Goal: Information Seeking & Learning: Compare options

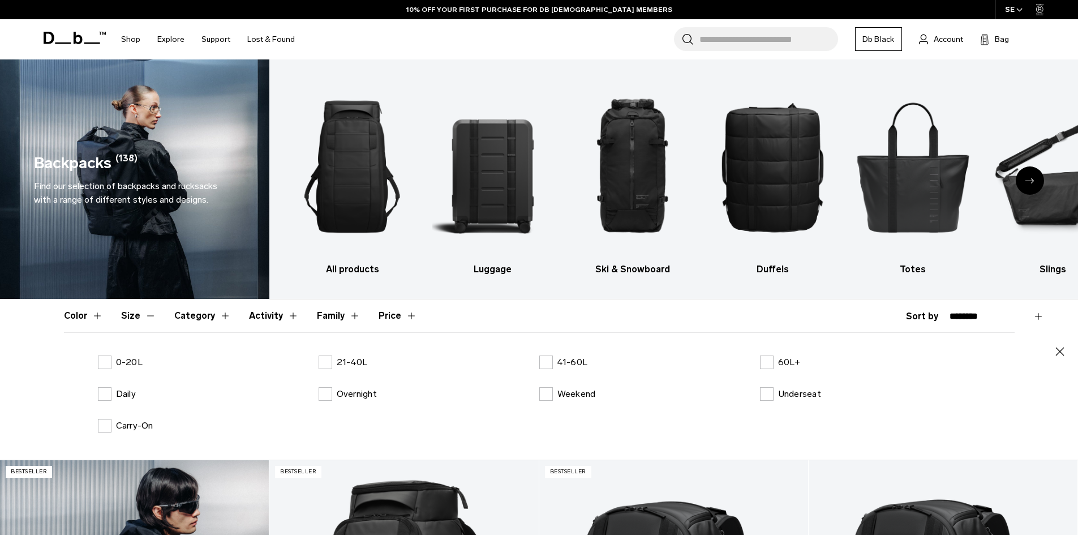
scroll to position [226, 0]
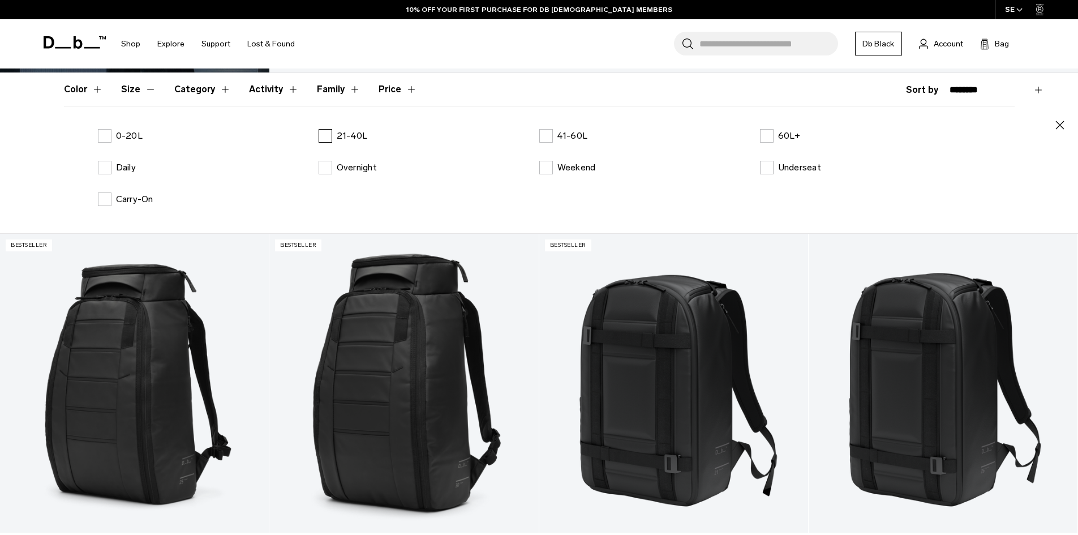
click at [356, 137] on p "21-40L" at bounding box center [352, 136] width 31 height 14
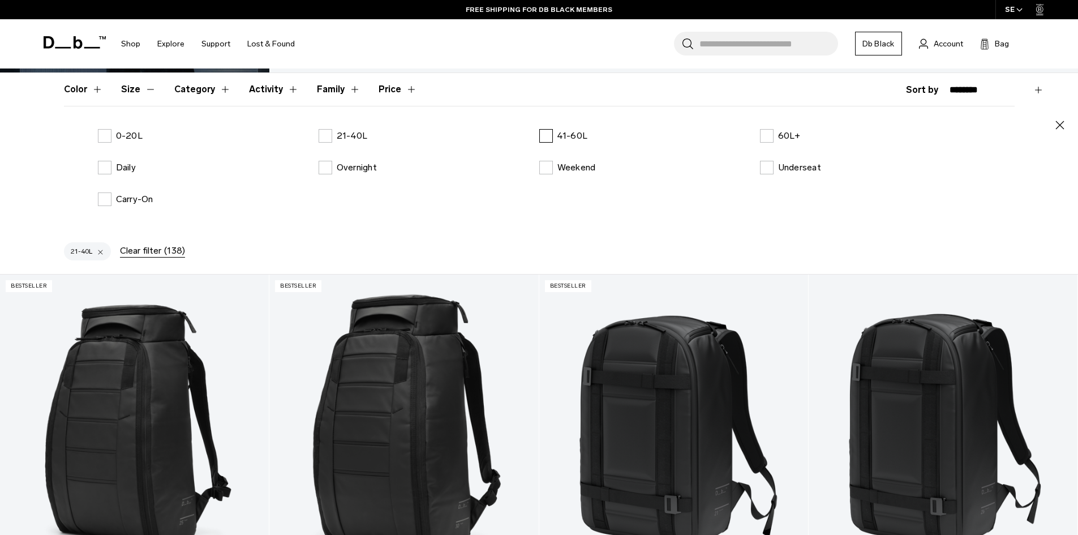
click at [544, 135] on label "41-60L" at bounding box center [563, 136] width 49 height 14
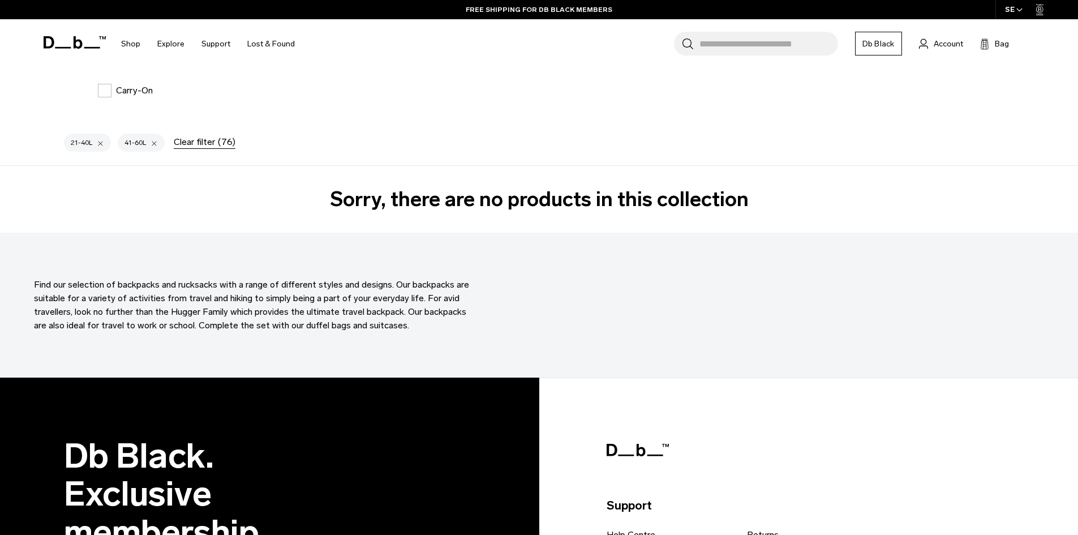
scroll to position [170, 0]
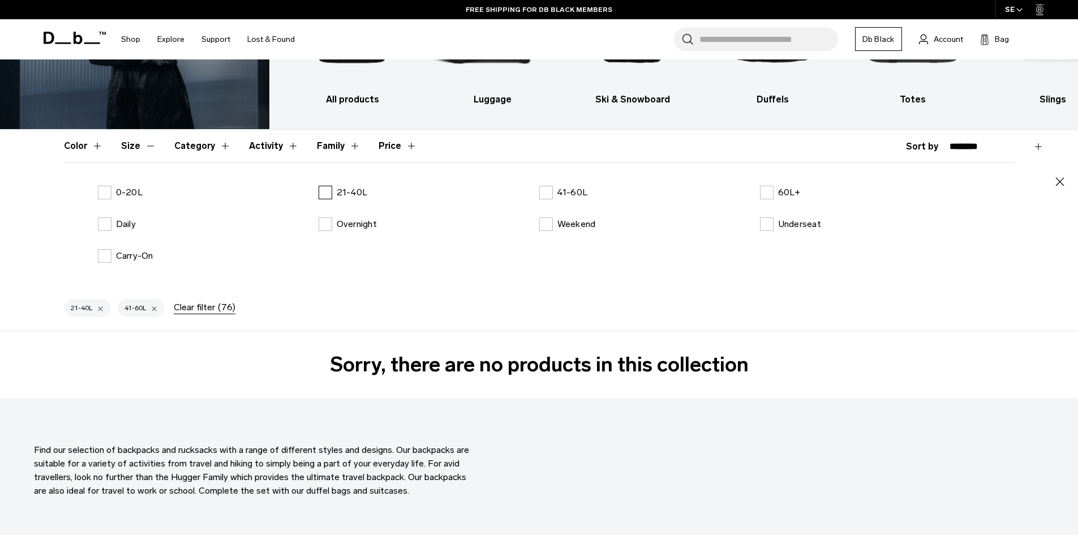
click at [329, 191] on label "21-40L" at bounding box center [343, 193] width 49 height 14
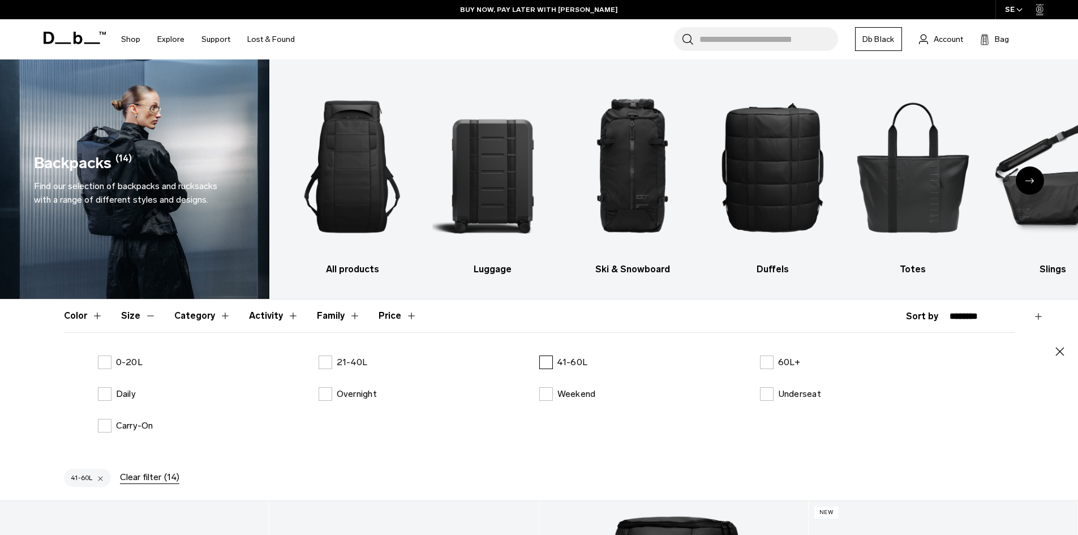
click at [550, 358] on label "41-60L" at bounding box center [563, 362] width 49 height 14
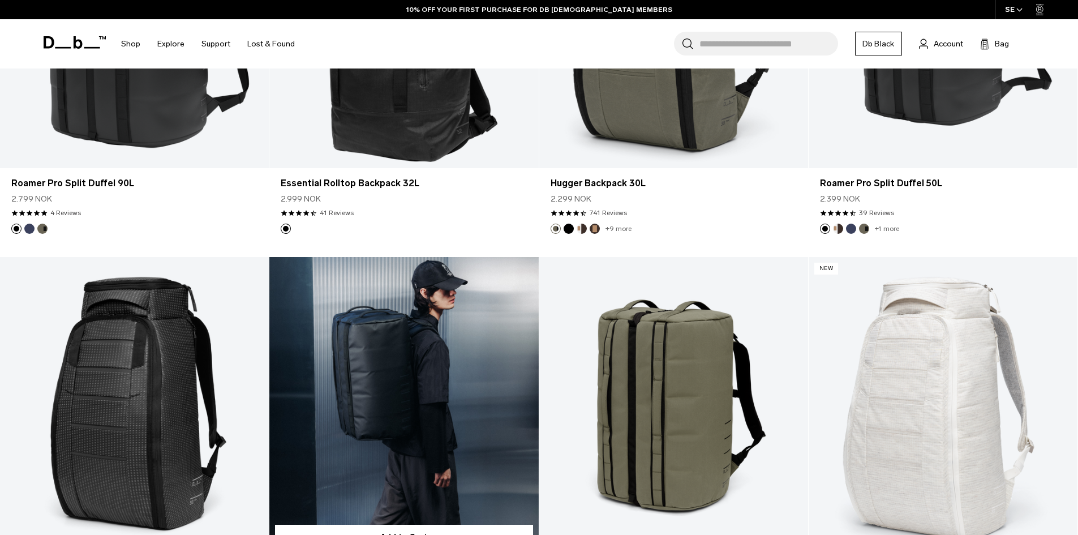
scroll to position [2263, 0]
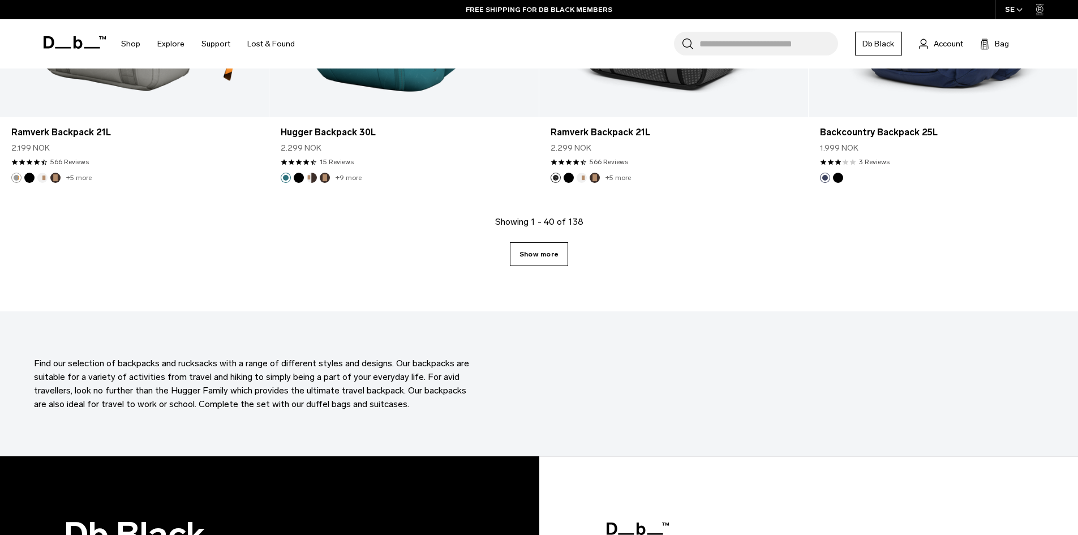
click at [537, 263] on link "Show more" at bounding box center [539, 254] width 58 height 24
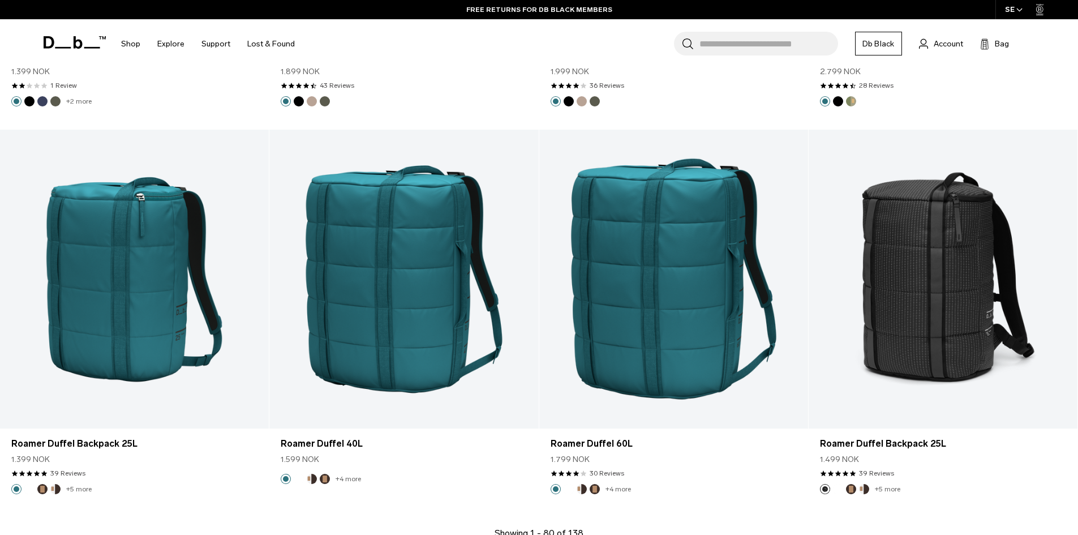
scroll to position [7794, 0]
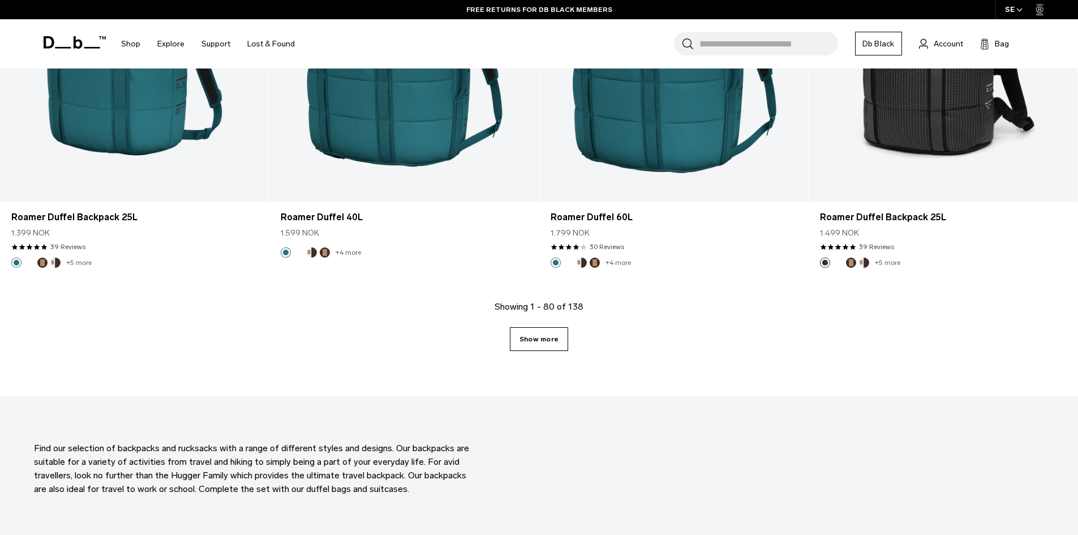
click at [549, 341] on link "Show more" at bounding box center [539, 339] width 58 height 24
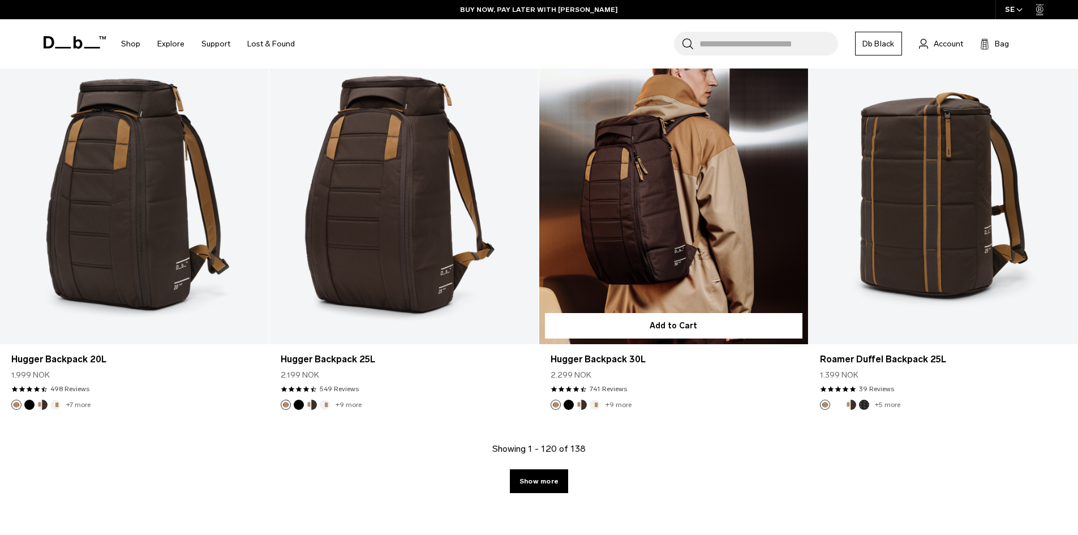
scroll to position [11754, 0]
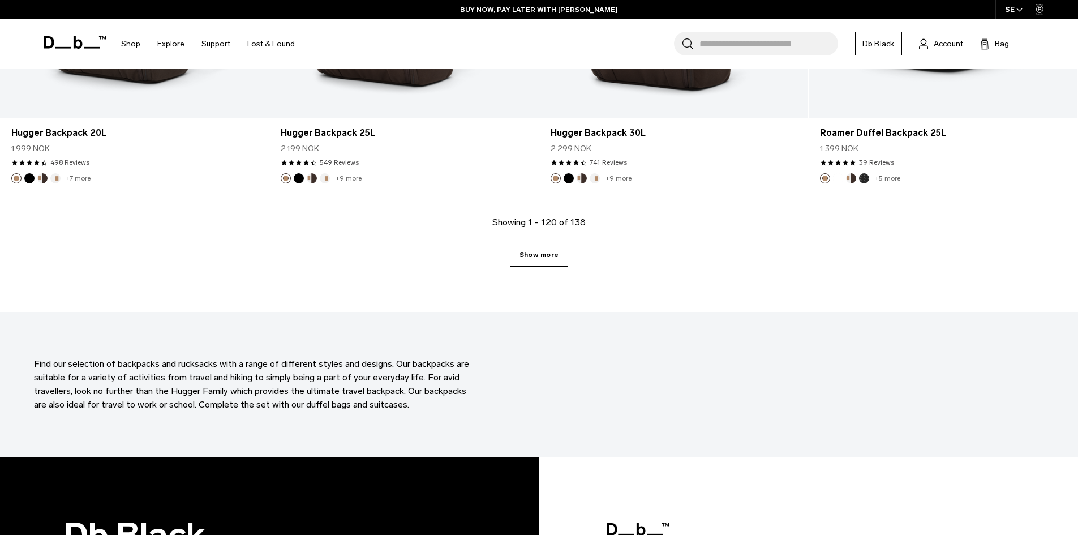
click at [540, 264] on link "Show more" at bounding box center [539, 255] width 58 height 24
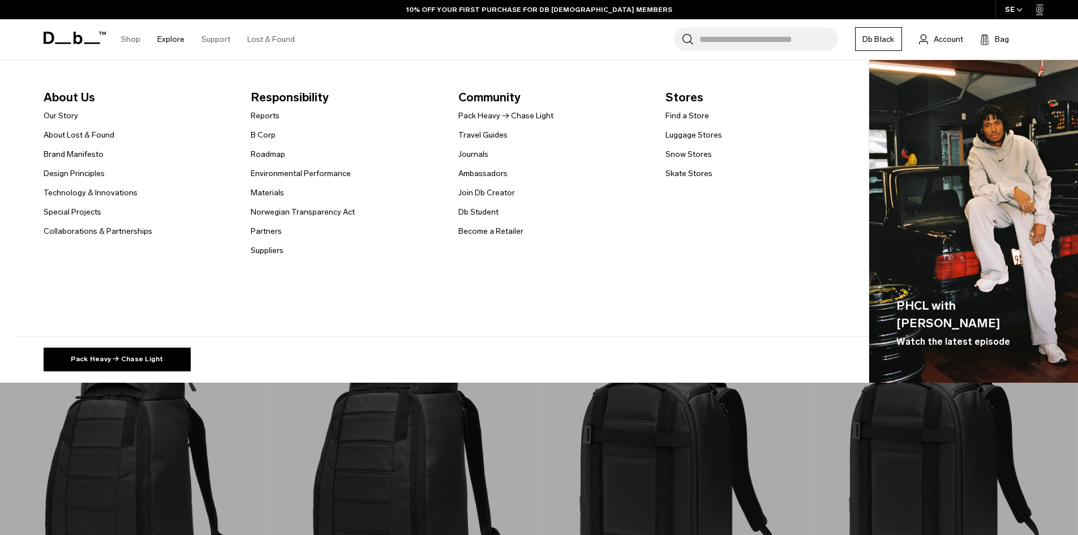
click at [172, 41] on link "Explore" at bounding box center [170, 39] width 27 height 40
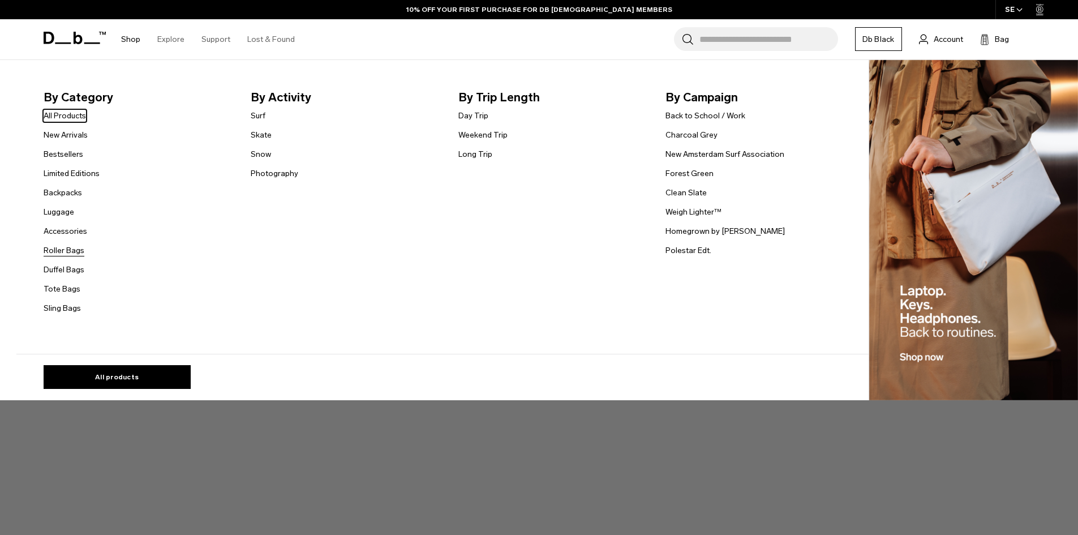
click at [73, 251] on link "Roller Bags" at bounding box center [64, 250] width 41 height 12
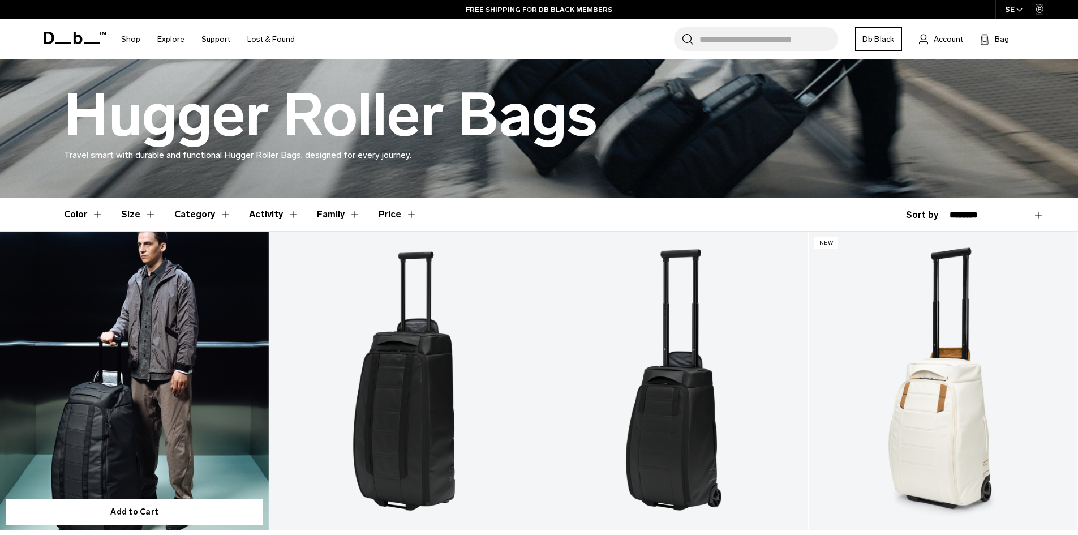
scroll to position [396, 0]
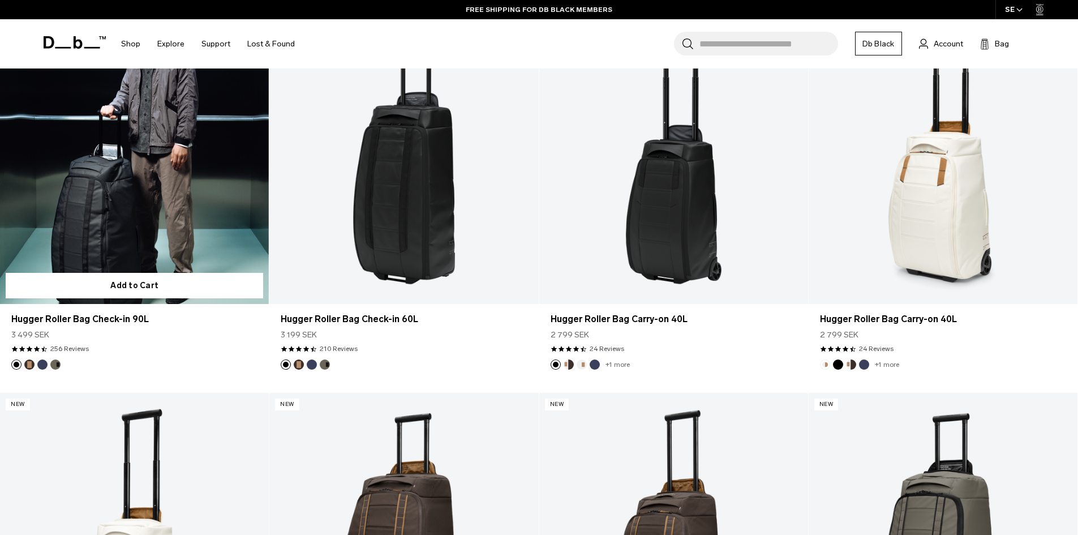
click at [161, 186] on link "Hugger Roller Bag Check-in 90L" at bounding box center [134, 154] width 269 height 299
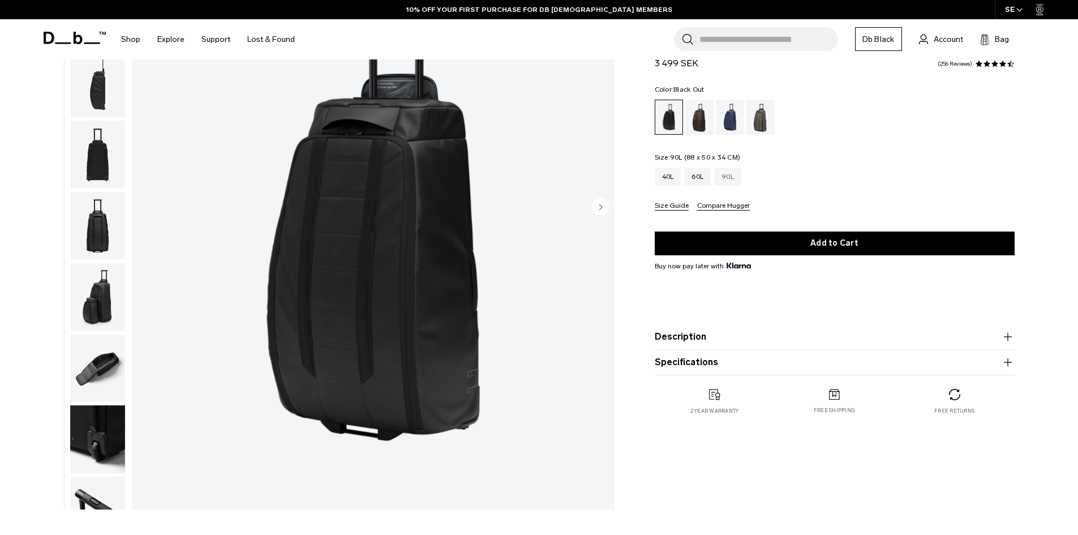
click at [726, 175] on div "90L" at bounding box center [727, 176] width 27 height 18
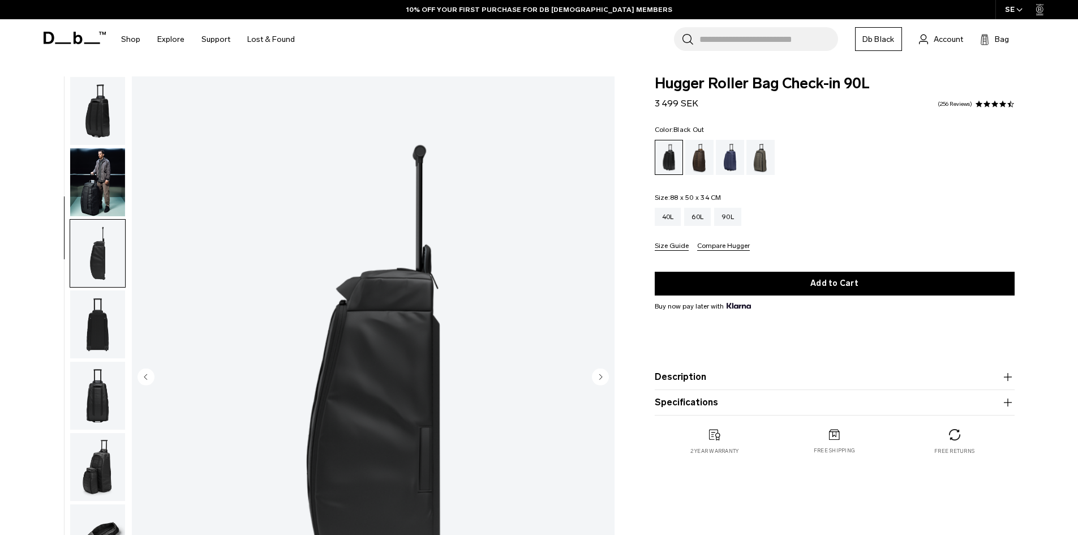
scroll to position [107, 0]
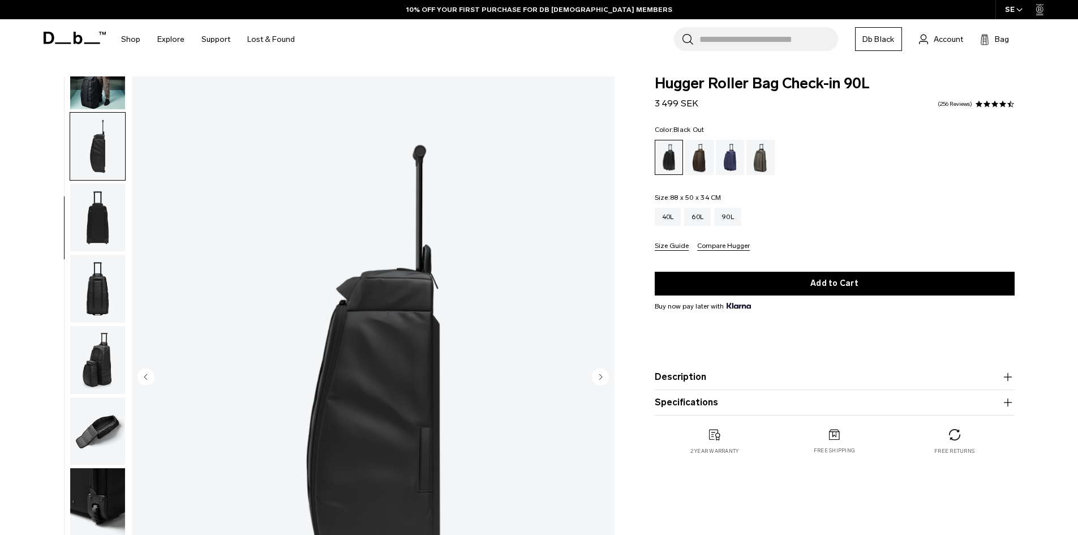
click at [99, 279] on img "button" at bounding box center [97, 289] width 55 height 68
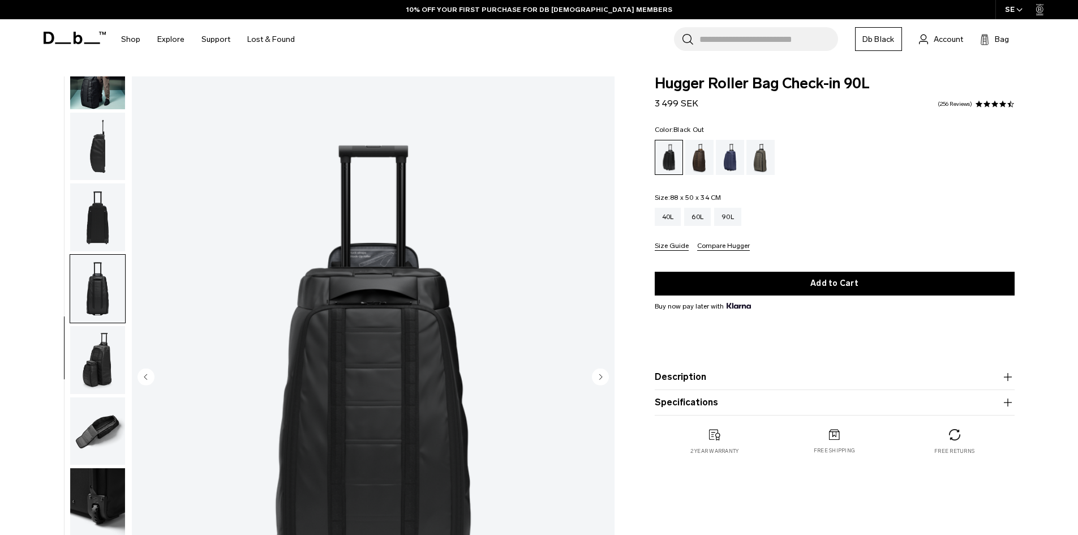
scroll to position [0, 0]
click at [105, 426] on img "button" at bounding box center [97, 431] width 55 height 68
